Goal: Share content

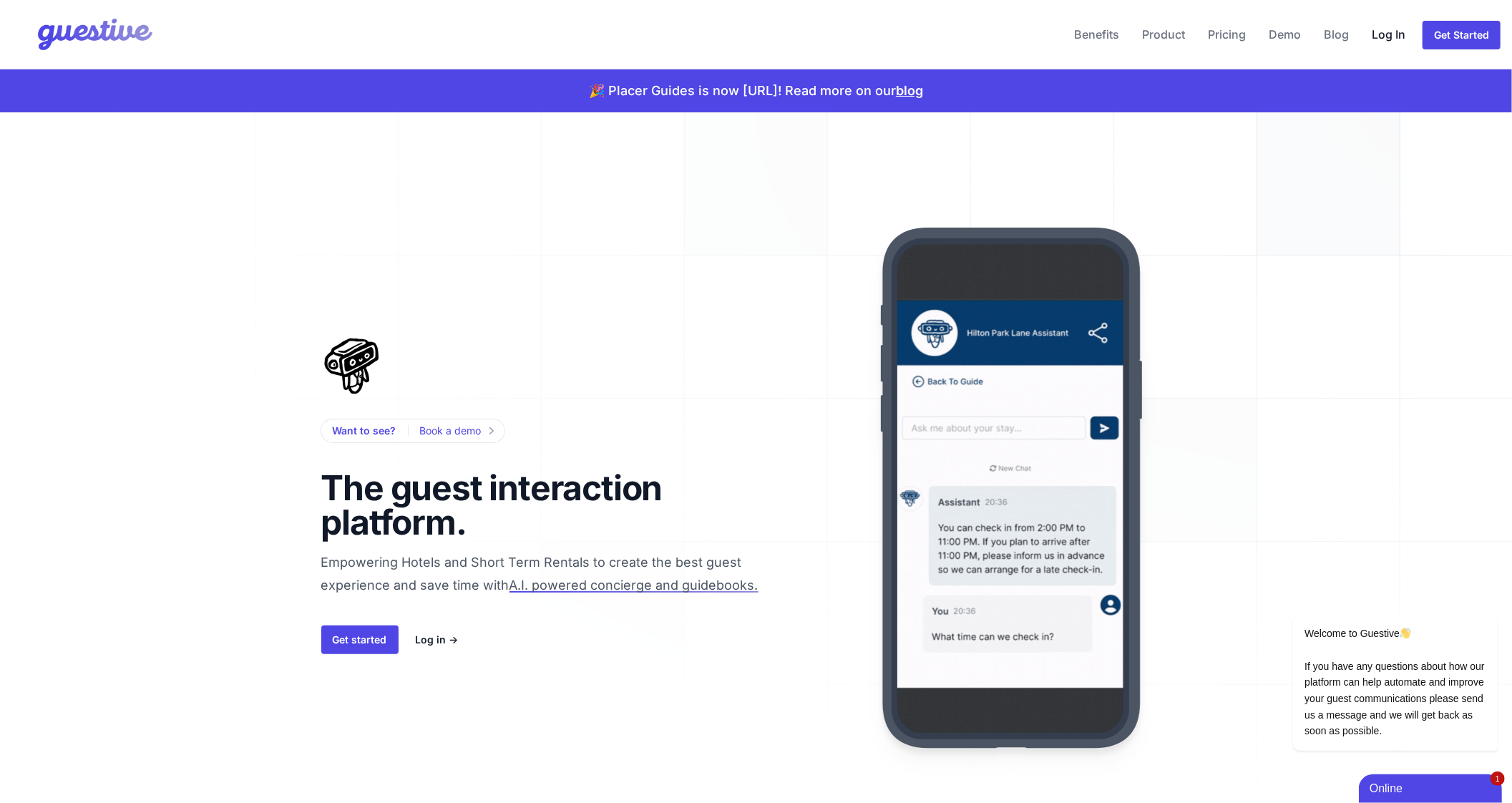
click at [1381, 28] on link "Log In" at bounding box center [1388, 35] width 45 height 35
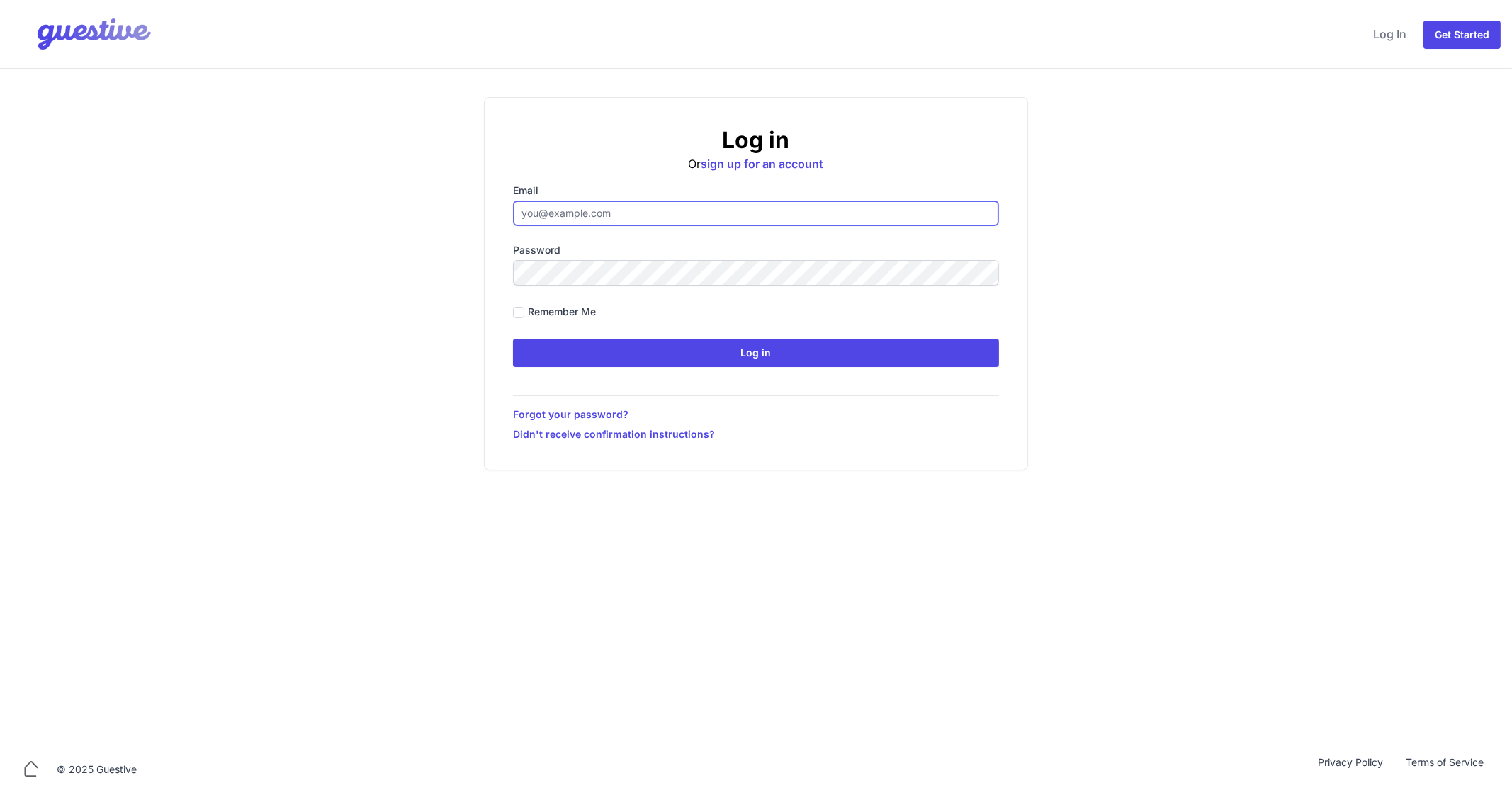
type input "ben@aplacelikehome.co.uk"
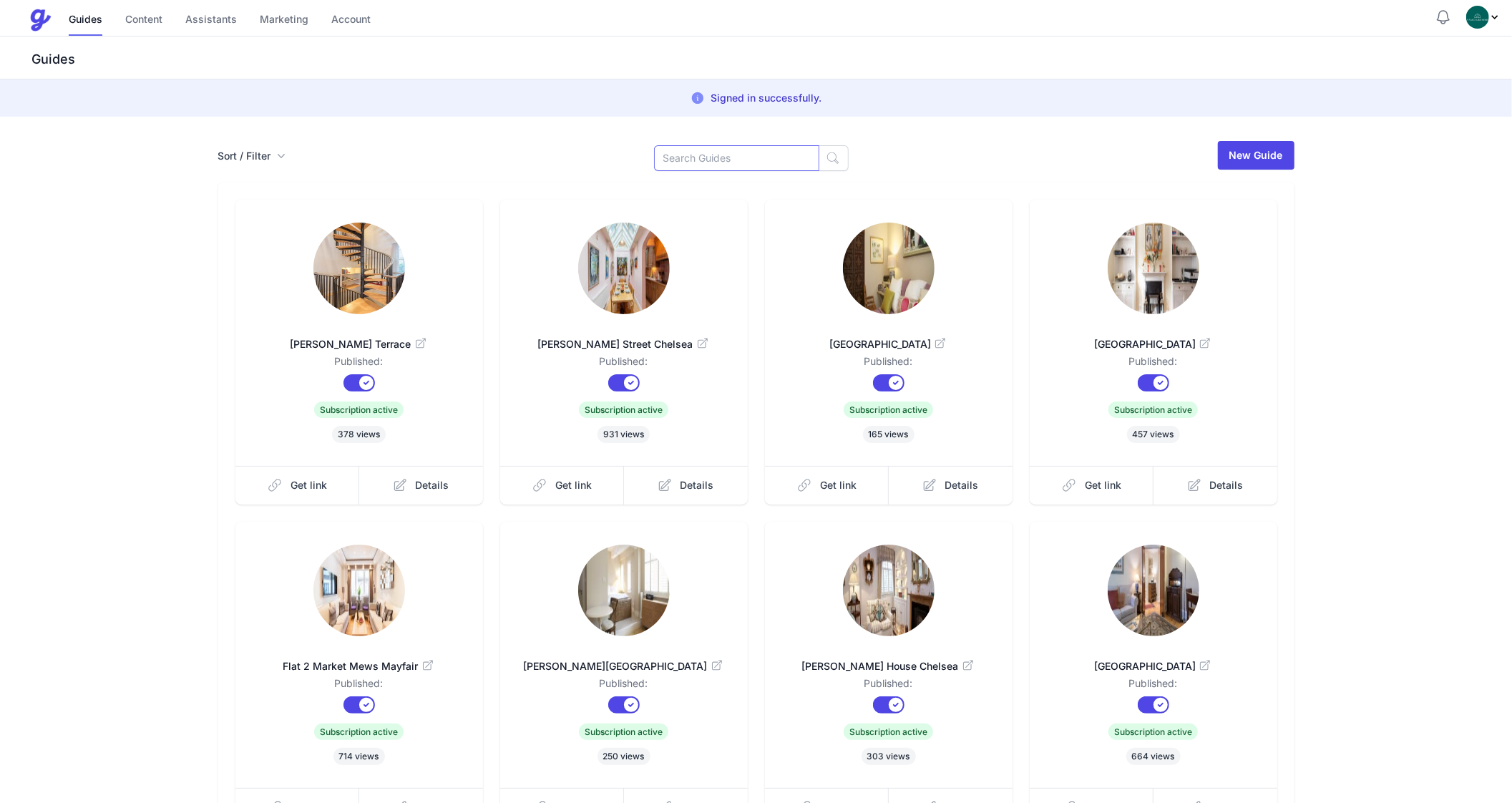
click at [737, 151] on input at bounding box center [737, 158] width 165 height 26
type input "ches"
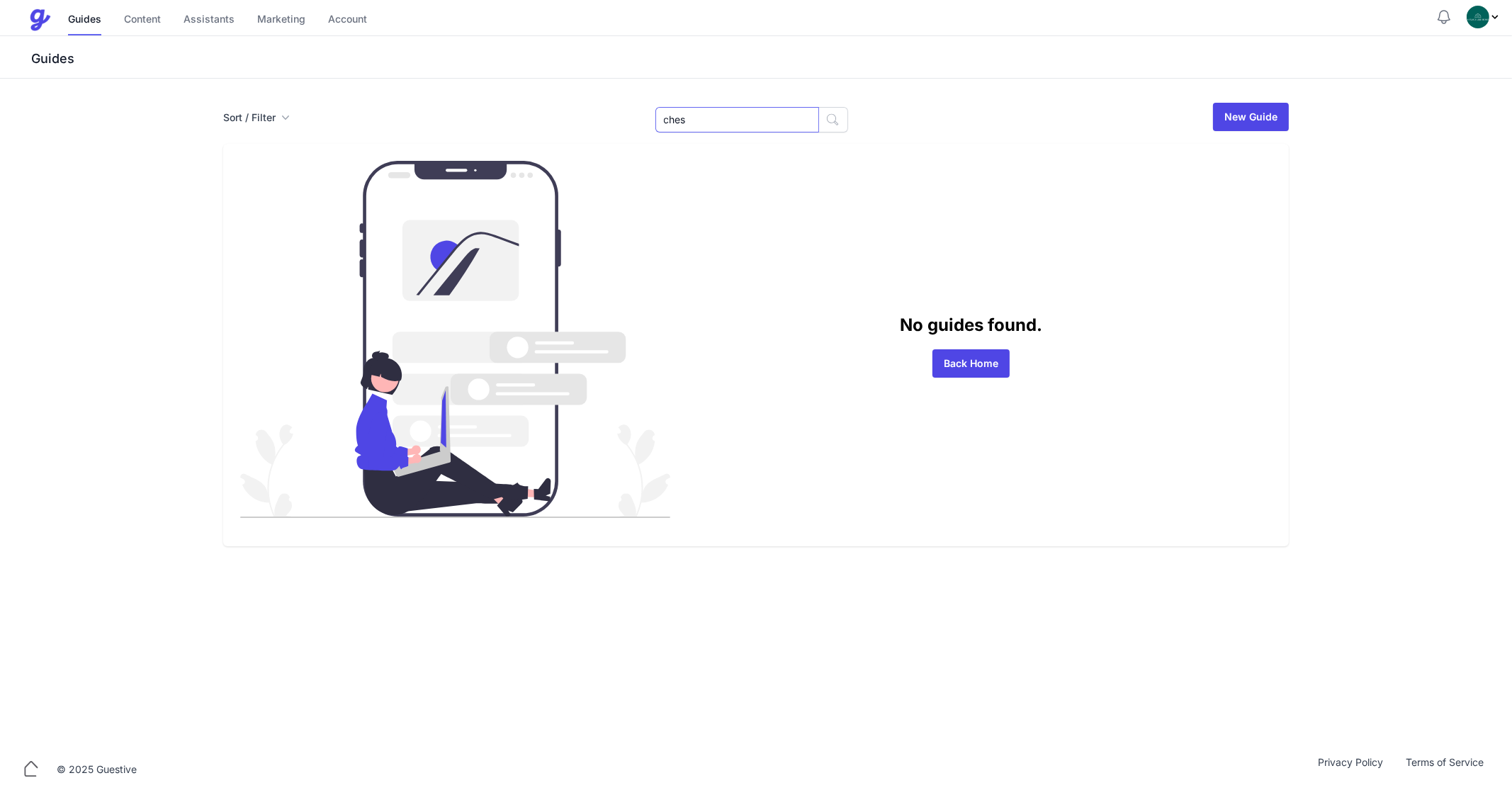
click at [714, 126] on input "ches" at bounding box center [737, 120] width 164 height 26
type input "chel"
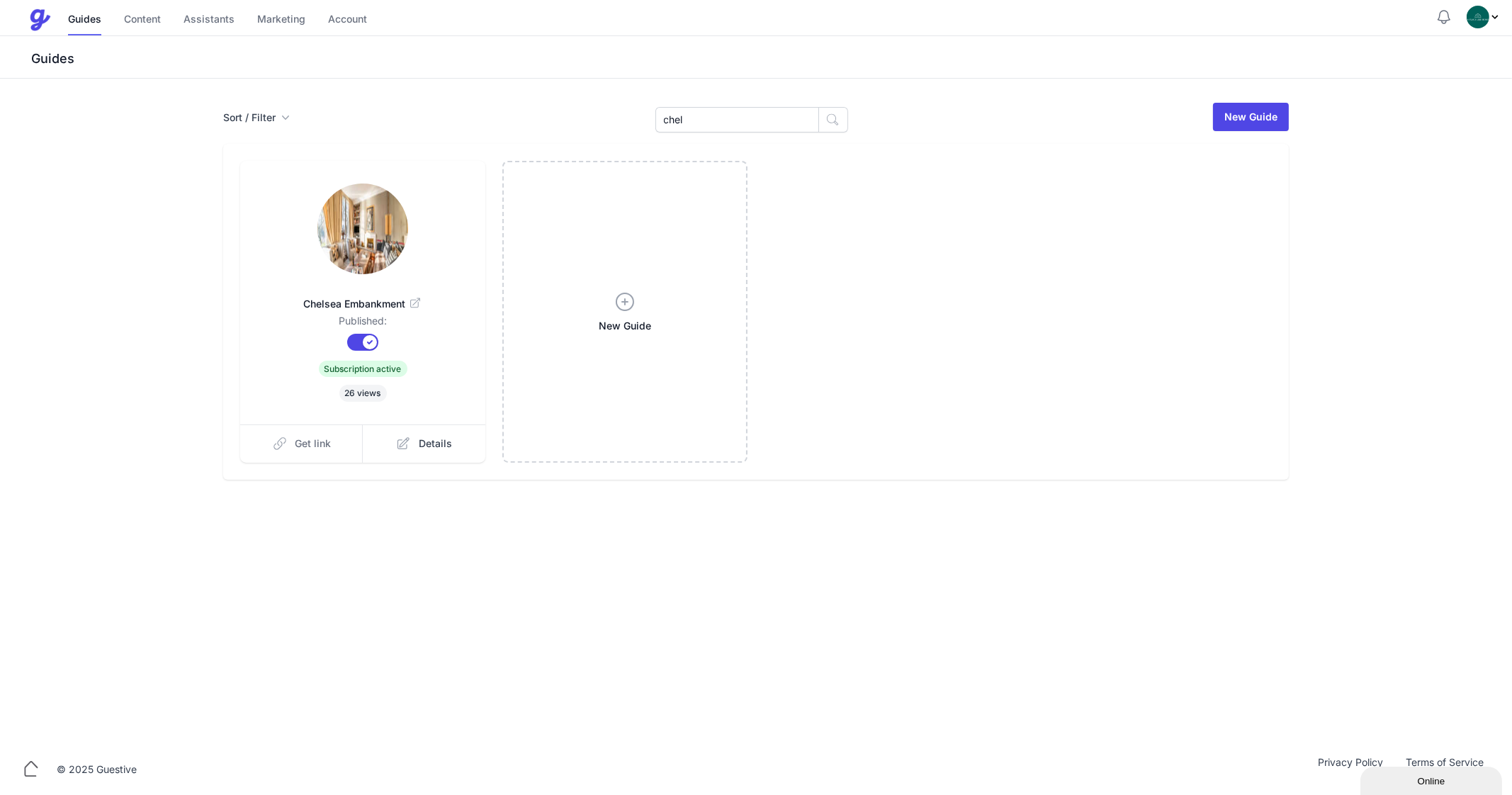
click at [313, 448] on span "Get link" at bounding box center [313, 443] width 36 height 15
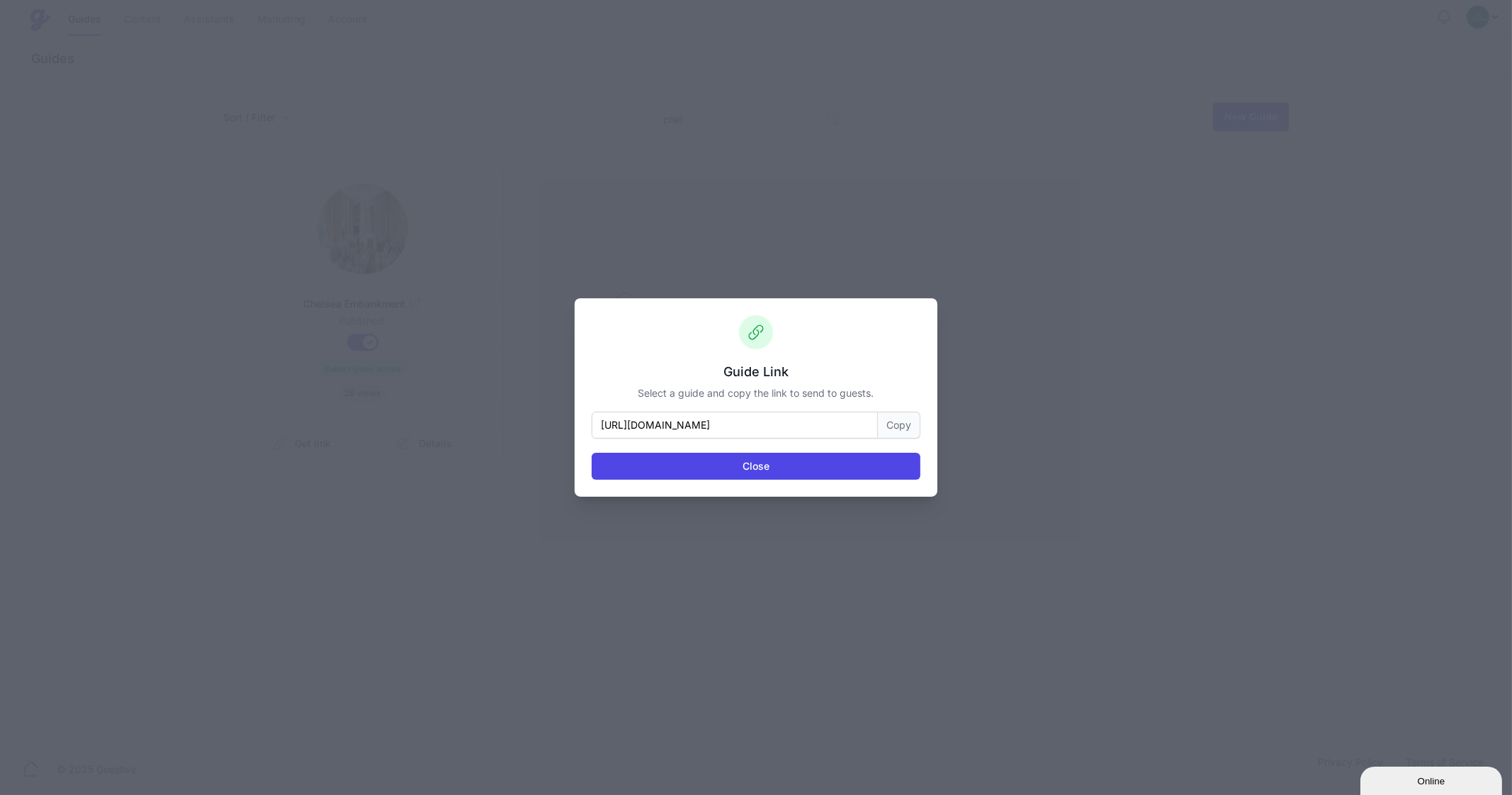
click at [898, 427] on button "Copy" at bounding box center [900, 424] width 43 height 27
